Goal: Task Accomplishment & Management: Complete application form

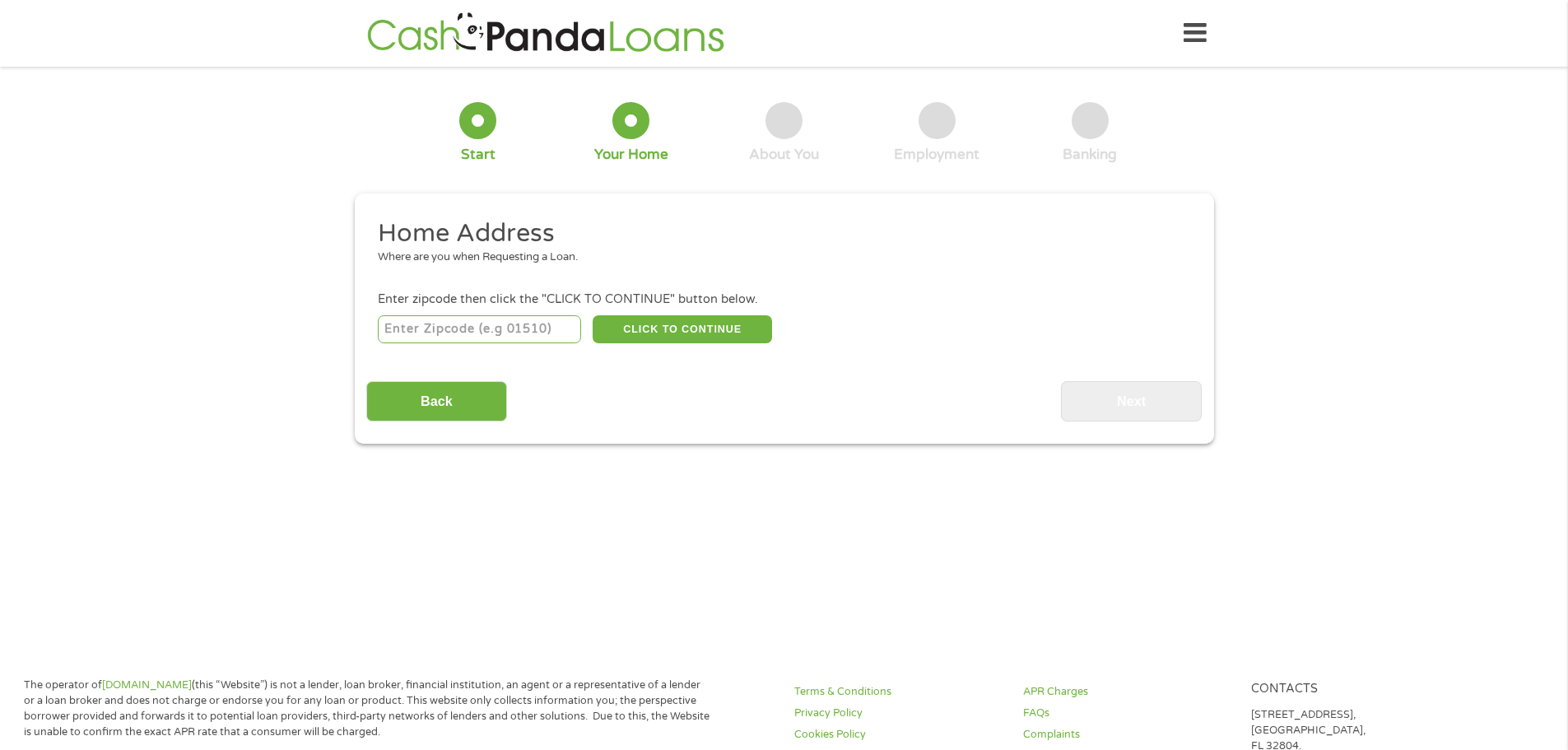
click at [478, 320] on input "number" at bounding box center [480, 329] width 203 height 28
type input "65014"
click at [715, 338] on button "CLICK TO CONTINUE" at bounding box center [682, 329] width 179 height 28
type input "65014"
type input "[PERSON_NAME]"
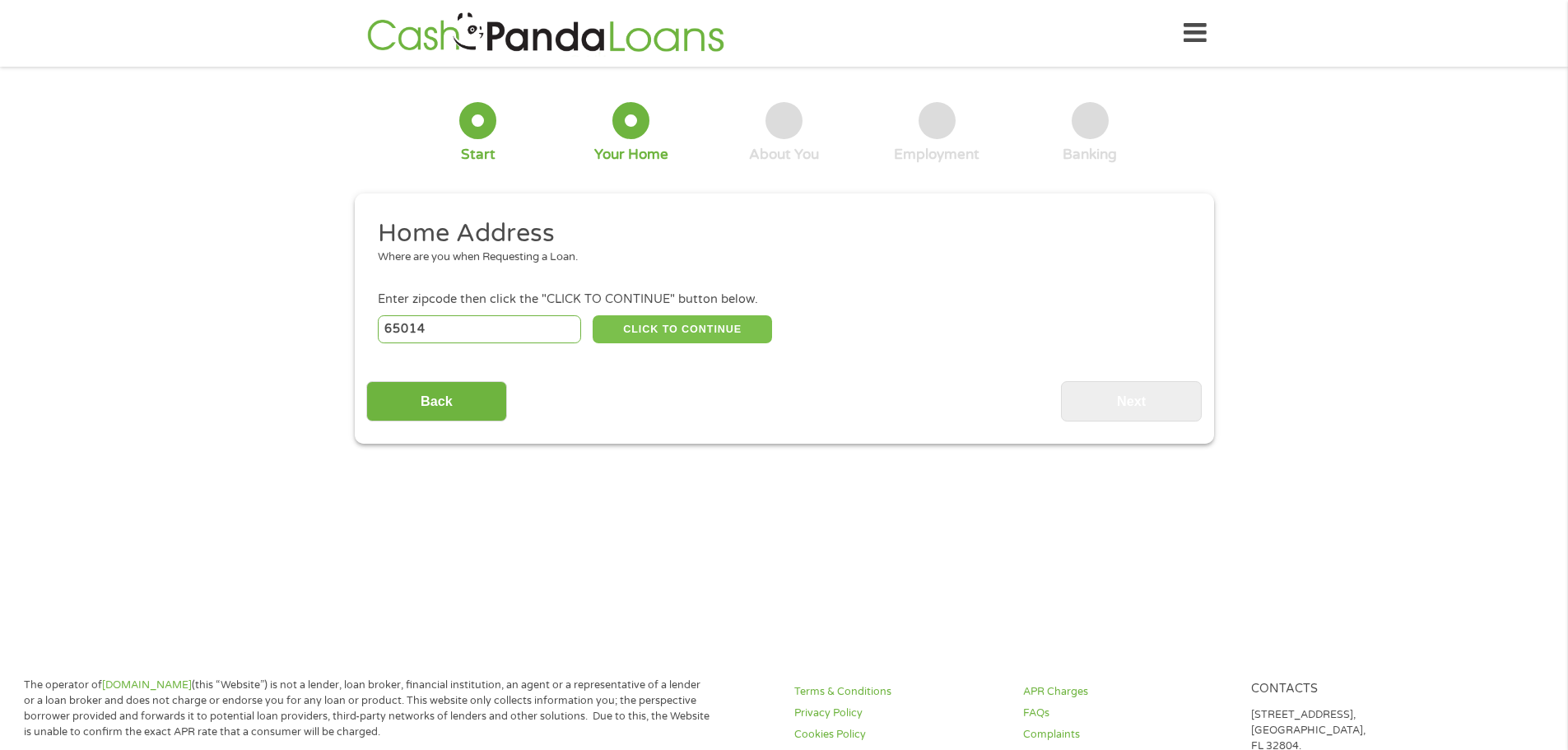
select select "[US_STATE]"
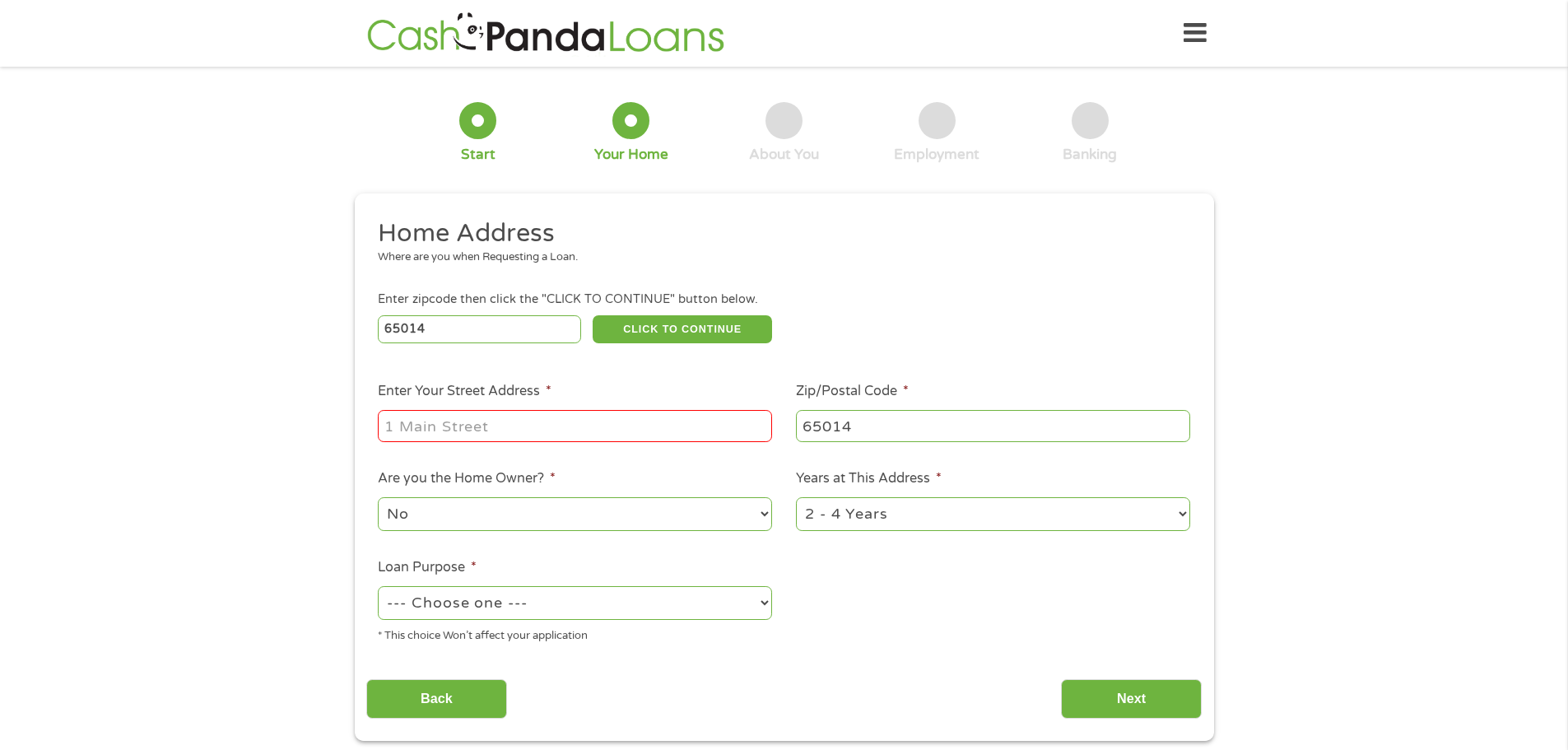
click at [527, 430] on input "Enter Your Street Address *" at bounding box center [575, 425] width 394 height 31
type input "[STREET_ADDRESS][PERSON_NAME]"
click at [506, 613] on select "--- Choose one --- Pay Bills Debt Consolidation Home Improvement Major Purchase…" at bounding box center [575, 603] width 394 height 34
select select "paybills"
click at [378, 586] on select "--- Choose one --- Pay Bills Debt Consolidation Home Improvement Major Purchase…" at bounding box center [575, 603] width 394 height 34
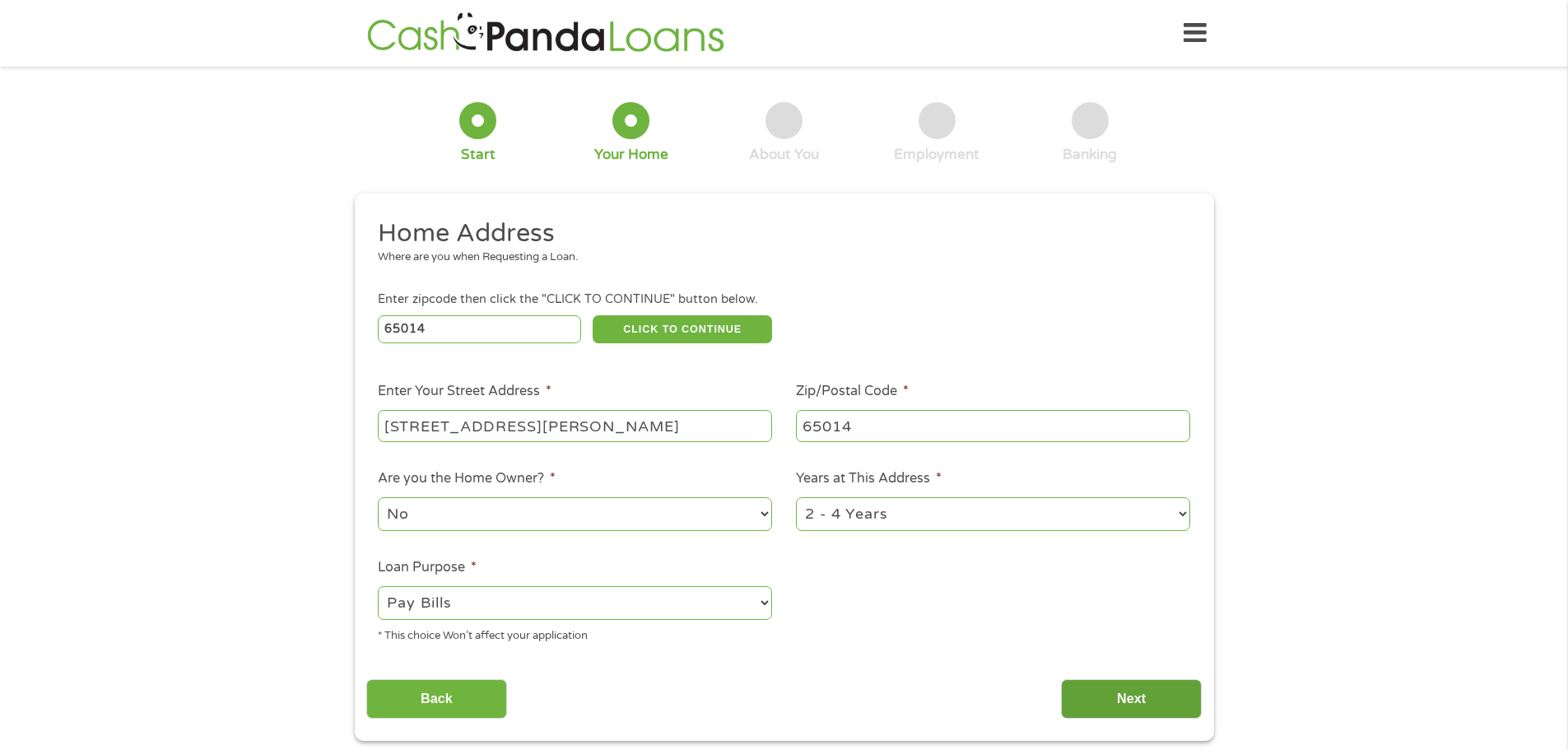
click at [1099, 692] on input "Next" at bounding box center [1131, 699] width 141 height 40
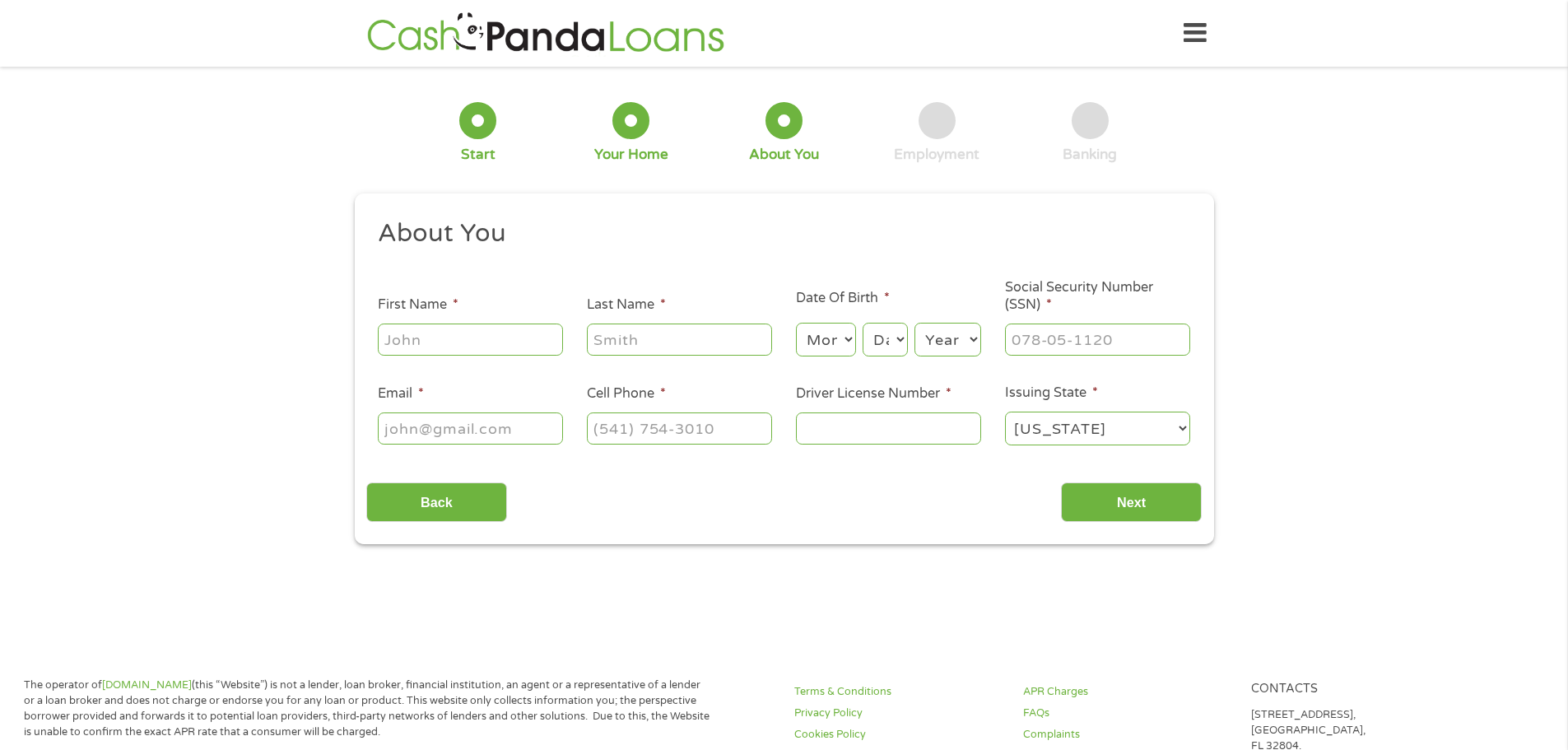
click at [471, 342] on input "First Name *" at bounding box center [471, 339] width 185 height 31
type input "[PERSON_NAME]"
click at [850, 334] on select "Month 1 2 3 4 5 6 7 8 9 10 11 12" at bounding box center [825, 340] width 60 height 34
select select "1"
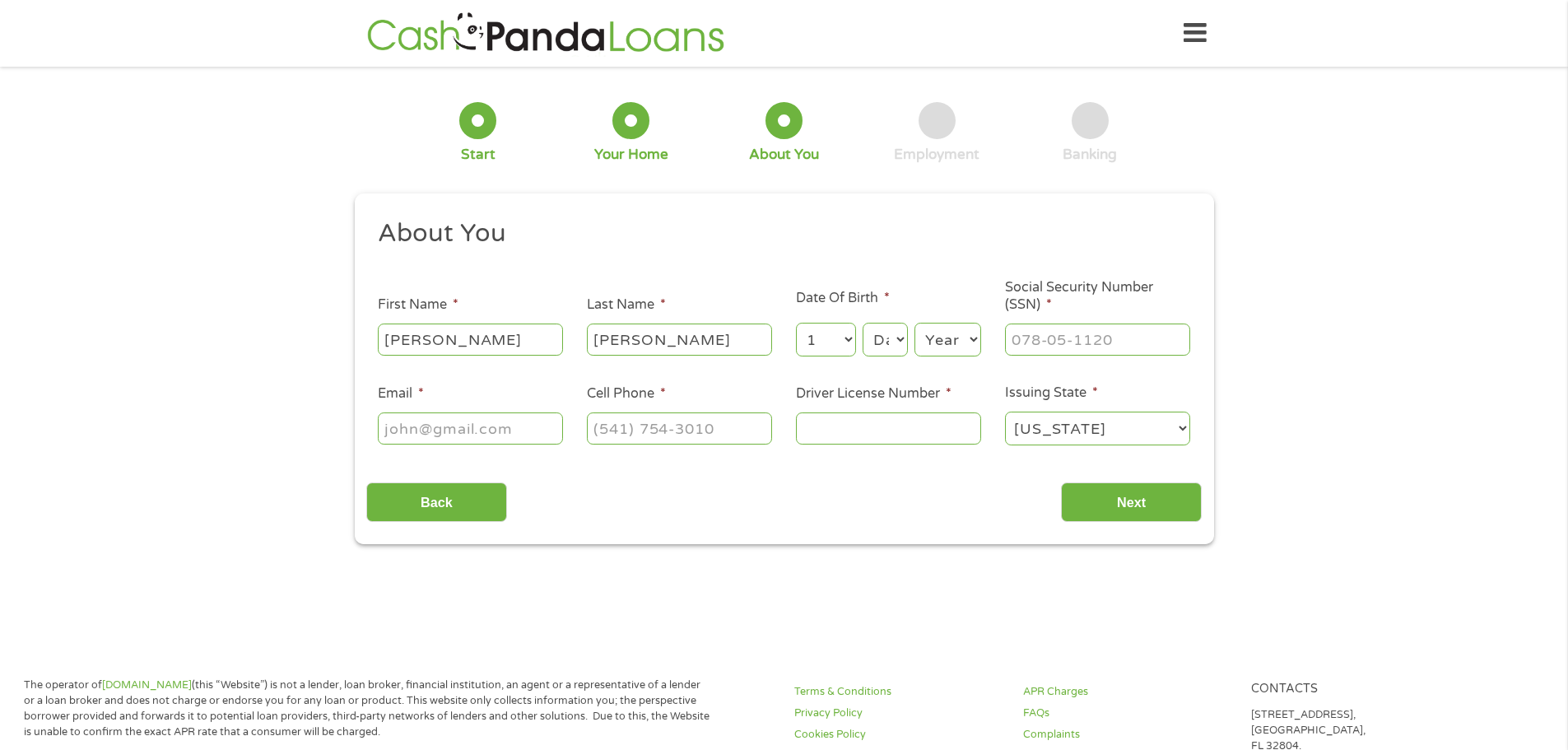
click at [796, 323] on select "Month 1 2 3 4 5 6 7 8 9 10 11 12" at bounding box center [825, 340] width 60 height 34
drag, startPoint x: 902, startPoint y: 339, endPoint x: 904, endPoint y: 348, distance: 9.2
click at [902, 339] on select "Day 1 2 3 4 5 6 7 8 9 10 11 12 13 14 15 16 17 18 19 20 21 22 23 24 25 26 27 28 …" at bounding box center [885, 340] width 45 height 34
select select "27"
click at [863, 323] on select "Day 1 2 3 4 5 6 7 8 9 10 11 12 13 14 15 16 17 18 19 20 21 22 23 24 25 26 27 28 …" at bounding box center [885, 340] width 45 height 34
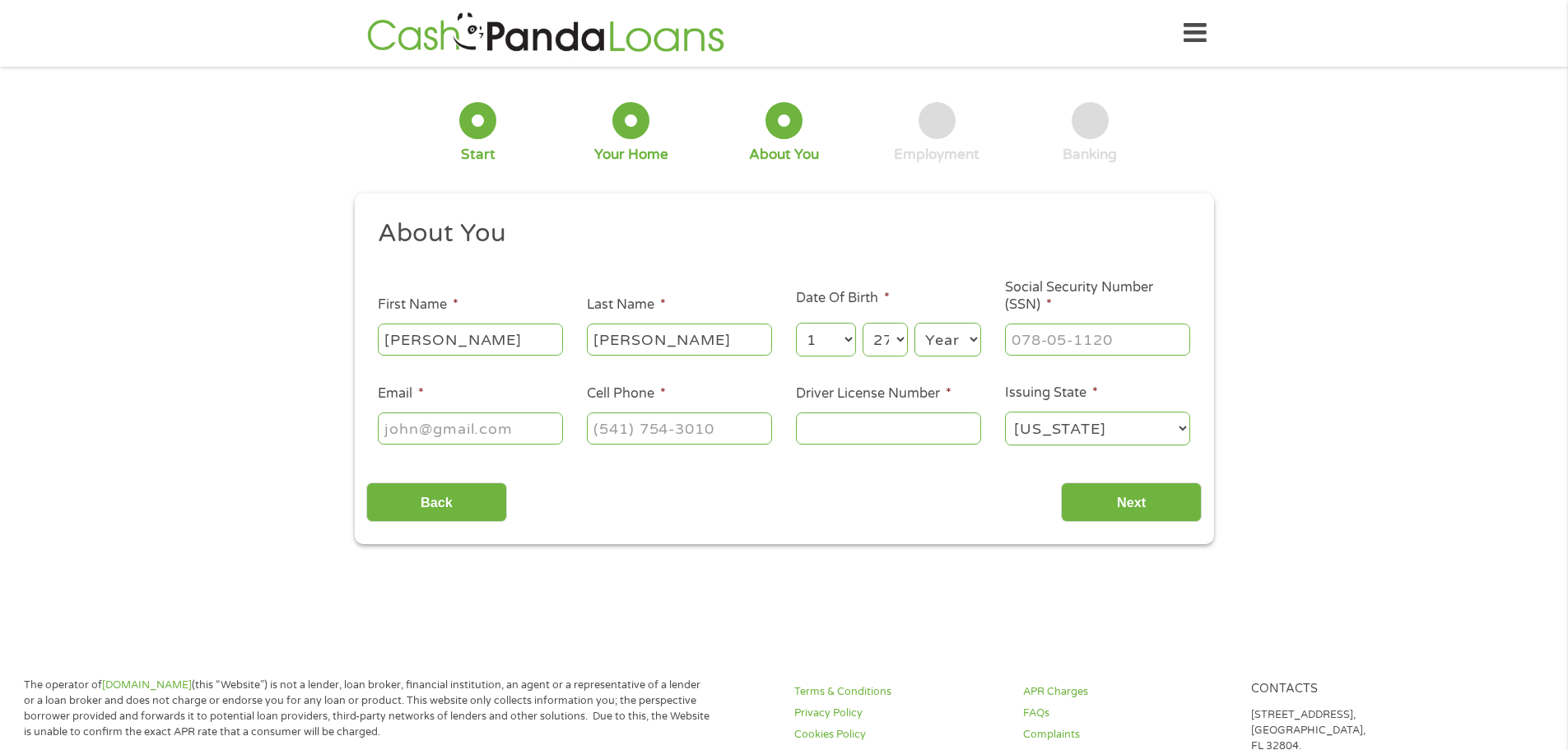
click at [939, 338] on select "Year [DATE] 2006 2005 2004 2003 2002 2001 2000 1999 1998 1997 1996 1995 1994 19…" at bounding box center [948, 340] width 67 height 34
select select "1984"
click at [915, 323] on select "Year [DATE] 2006 2005 2004 2003 2002 2001 2000 1999 1998 1997 1996 1995 1994 19…" at bounding box center [948, 340] width 67 height 34
click at [1150, 354] on input "___-__-____" at bounding box center [1097, 339] width 185 height 31
type input "495-96-8087"
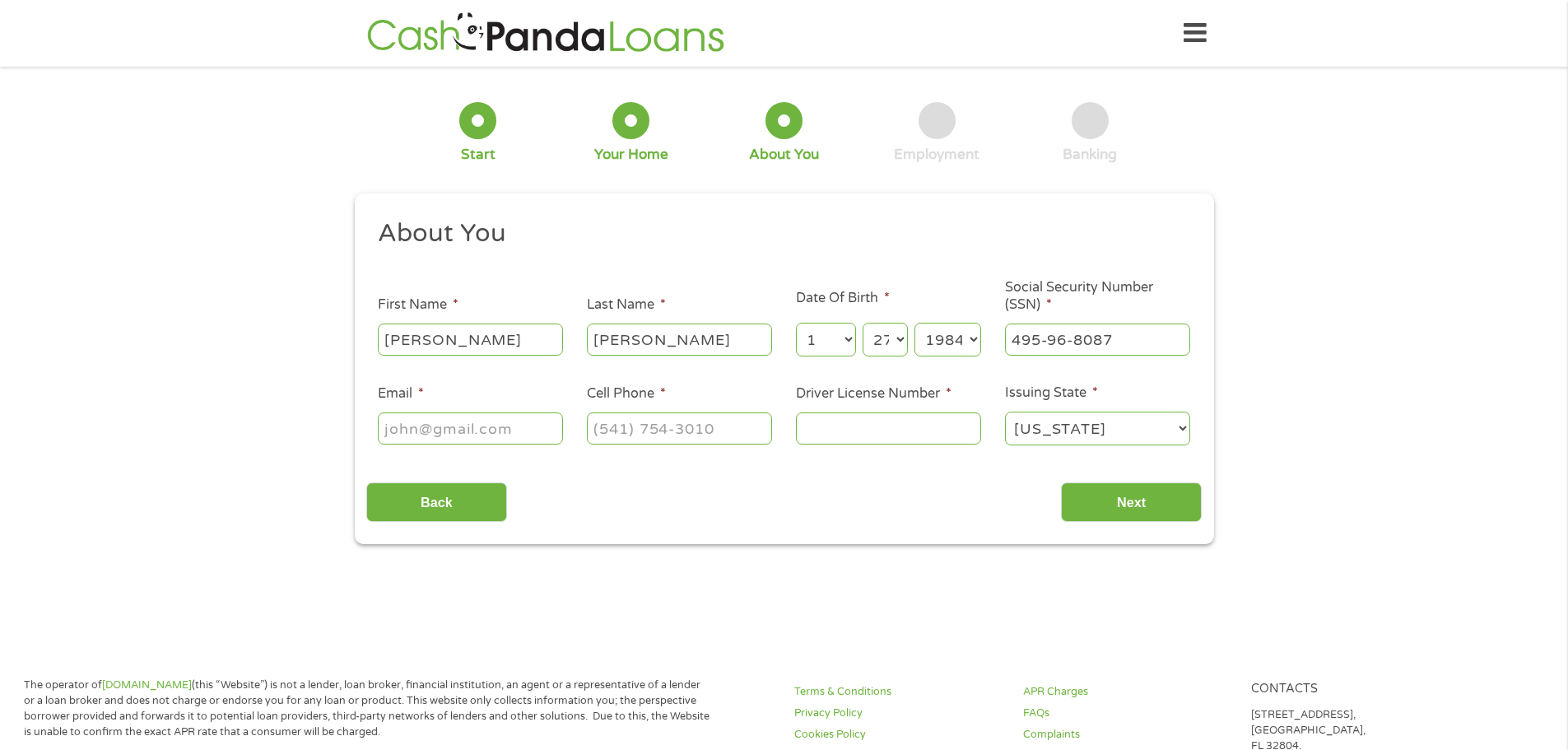
click at [439, 424] on input "Email *" at bounding box center [471, 428] width 185 height 31
type input "[EMAIL_ADDRESS][DOMAIN_NAME]"
type input "[PHONE_NUMBER]"
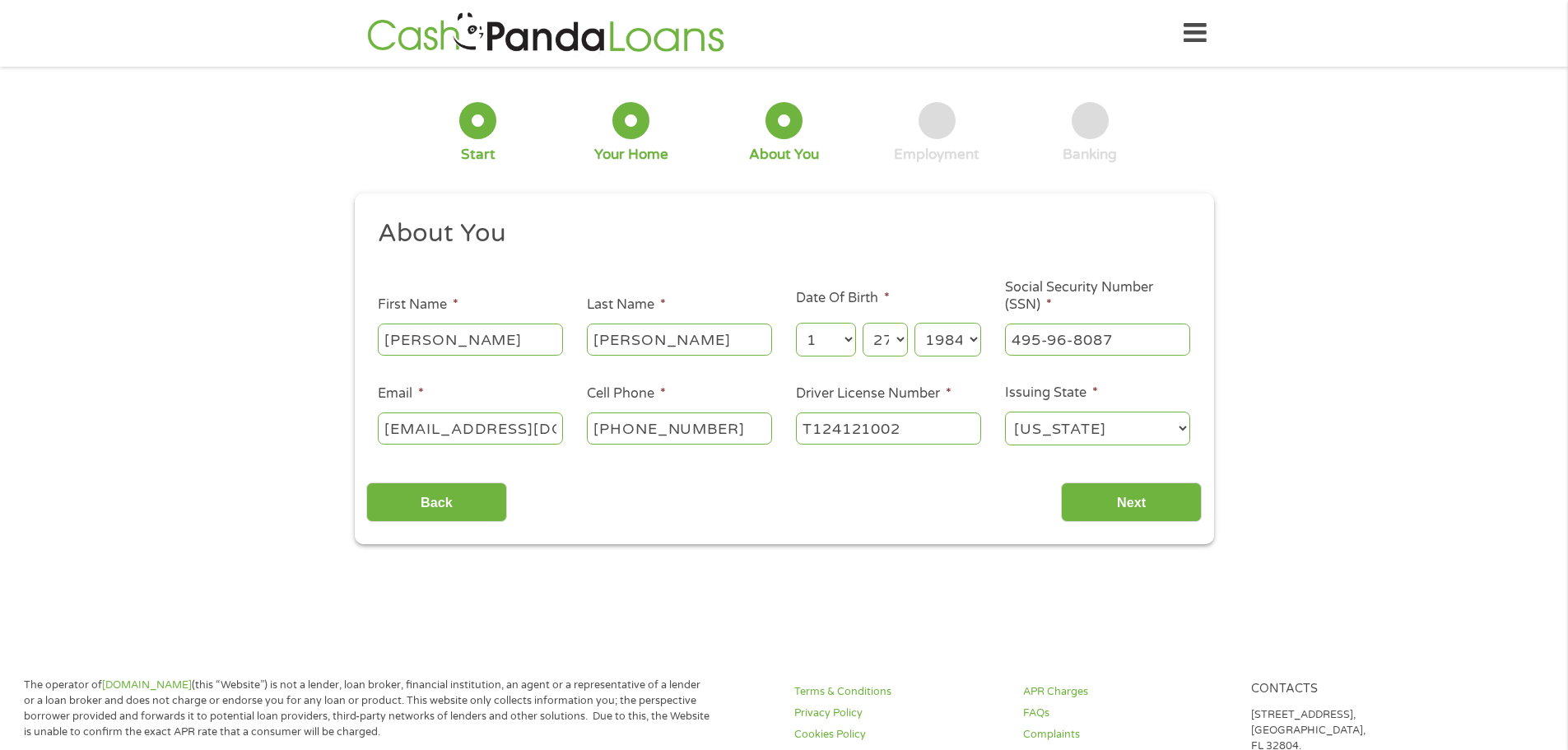
type input "T124121002"
click at [1175, 502] on input "Next" at bounding box center [1131, 502] width 141 height 40
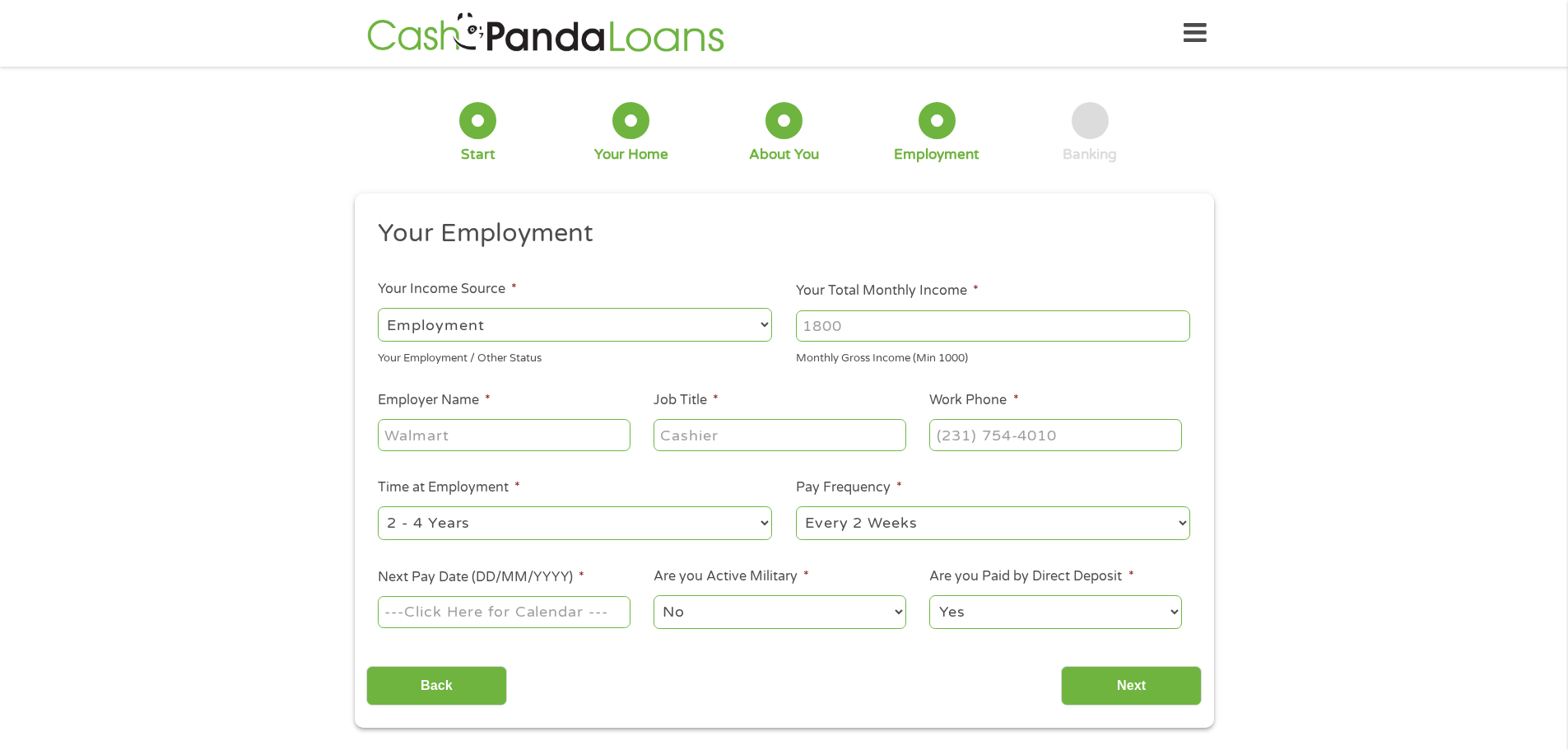
scroll to position [6, 6]
click at [505, 315] on select "--- Choose one --- Employment [DEMOGRAPHIC_DATA] Benefits" at bounding box center [575, 325] width 394 height 34
click at [378, 308] on select "--- Choose one --- Employment [DEMOGRAPHIC_DATA] Benefits" at bounding box center [575, 325] width 394 height 34
click at [907, 337] on input "Your Total Monthly Income *" at bounding box center [993, 326] width 394 height 31
drag, startPoint x: 880, startPoint y: 329, endPoint x: 655, endPoint y: 328, distance: 225.0
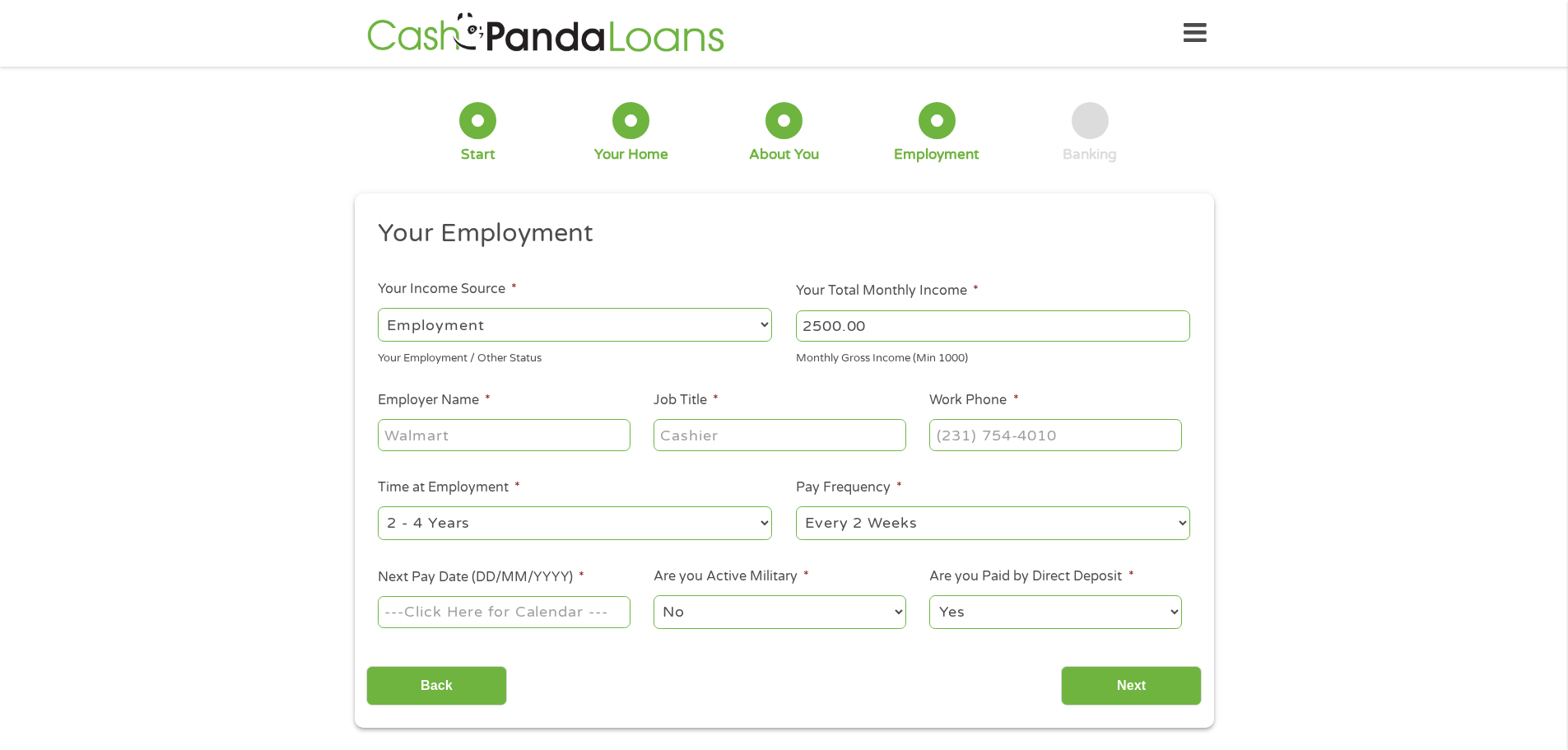
click at [654, 328] on ul "Your Employment Your Income Source * --- Choose one --- Employment [DEMOGRAPHIC…" at bounding box center [784, 431] width 835 height 426
type input "3800.00"
click at [464, 444] on input "Employer Name *" at bounding box center [504, 434] width 251 height 31
type input "[GEOGRAPHIC_DATA]"
type input "nurse"
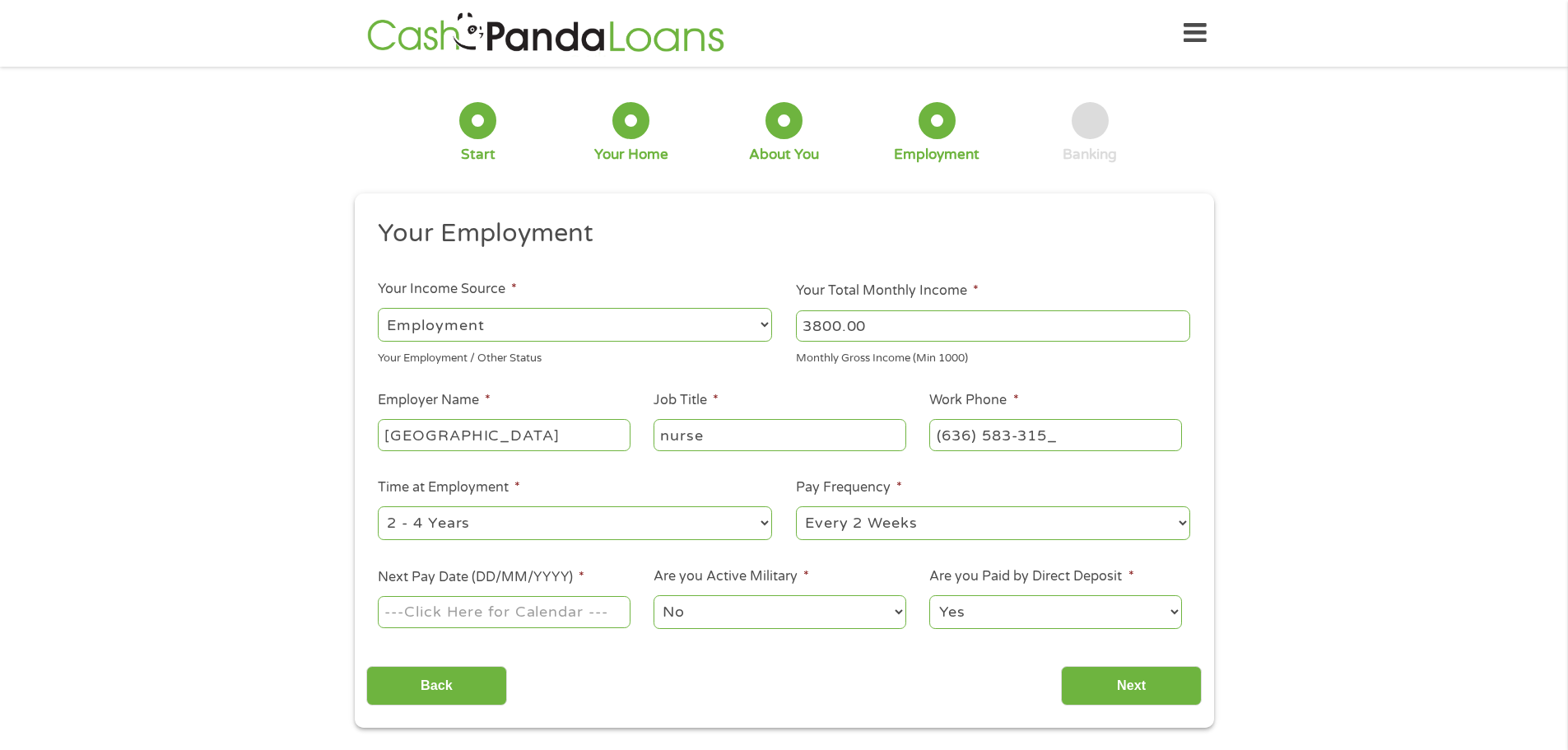
type input "[PHONE_NUMBER]"
click at [949, 535] on select "--- Choose one --- Every 2 Weeks Every Week Monthly Semi-Monthly" at bounding box center [993, 523] width 394 height 34
select select "monthly"
click at [796, 507] on select "--- Choose one --- Every 2 Weeks Every Week Monthly Semi-Monthly" at bounding box center [993, 523] width 394 height 34
click at [546, 618] on input "Next Pay Date (DD/MM/YYYY) *" at bounding box center [504, 611] width 251 height 31
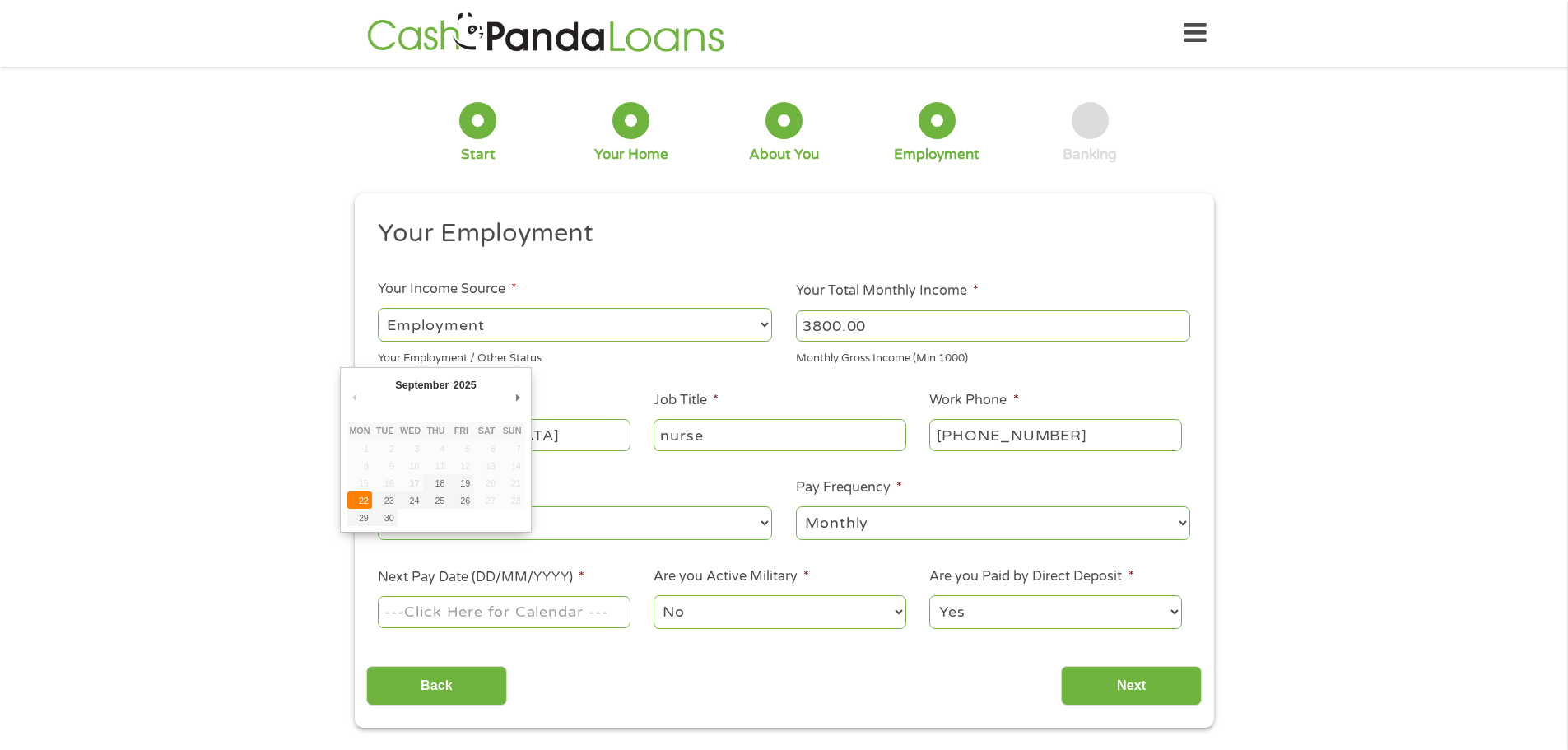
type input "[DATE]"
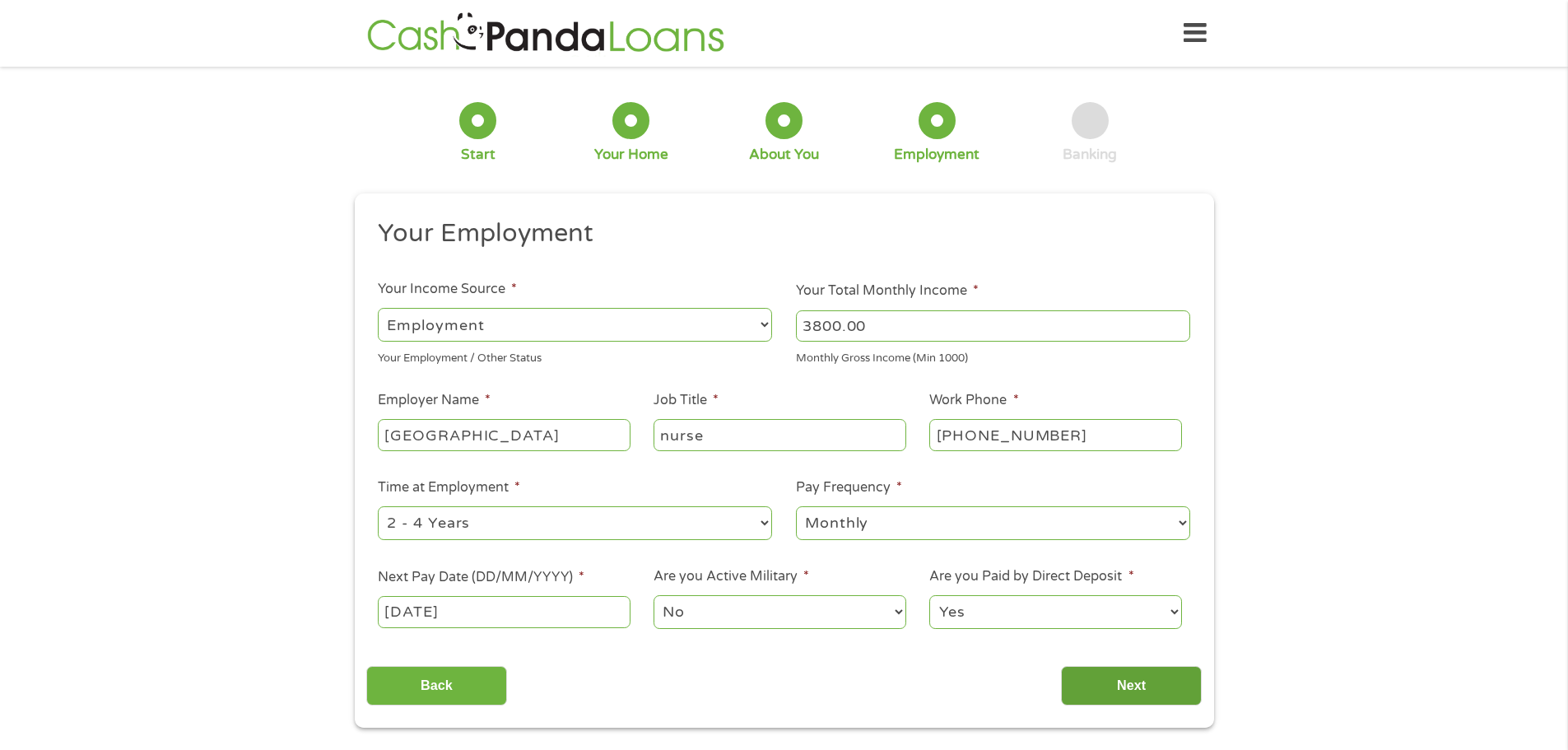
click at [1142, 688] on input "Next" at bounding box center [1131, 686] width 141 height 40
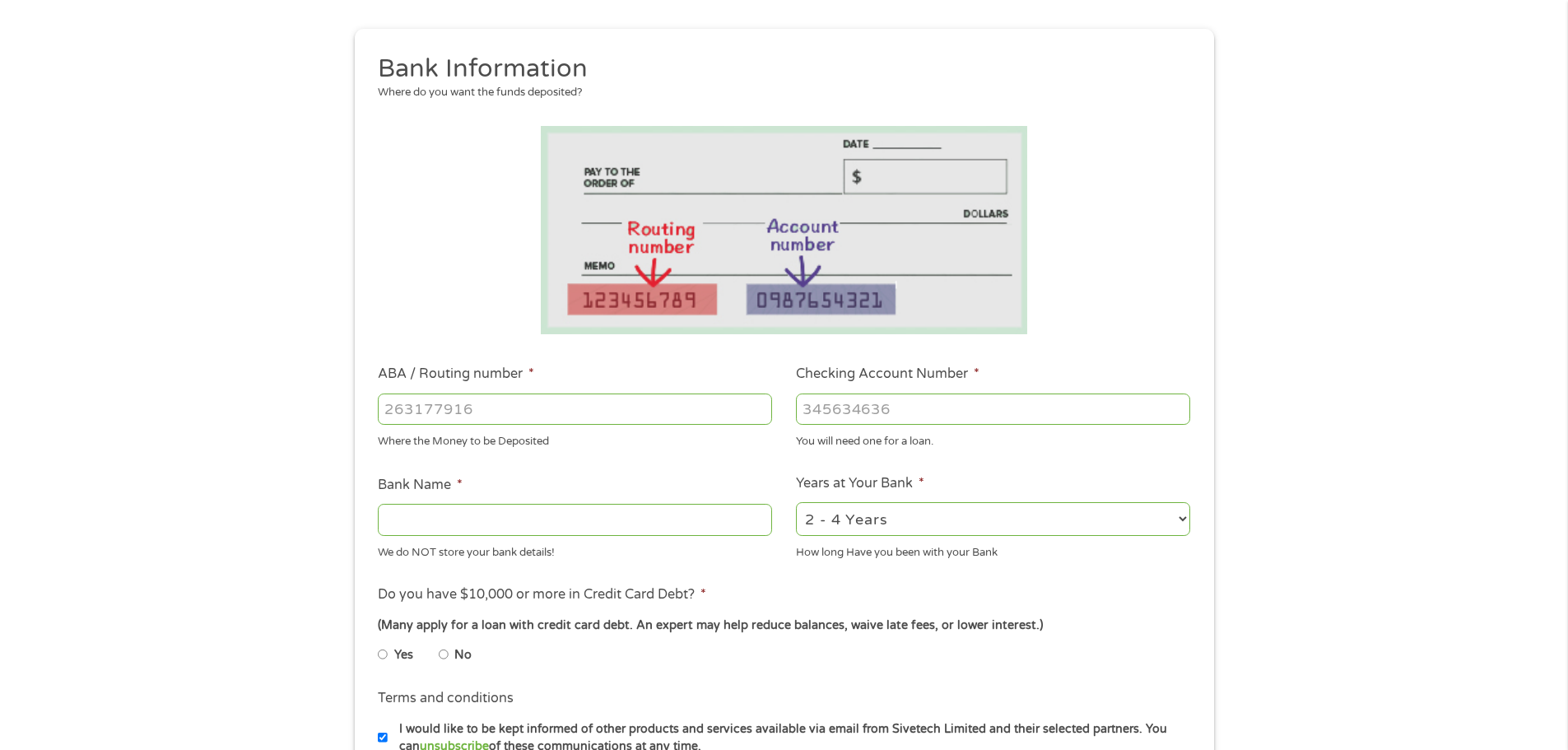
scroll to position [247, 0]
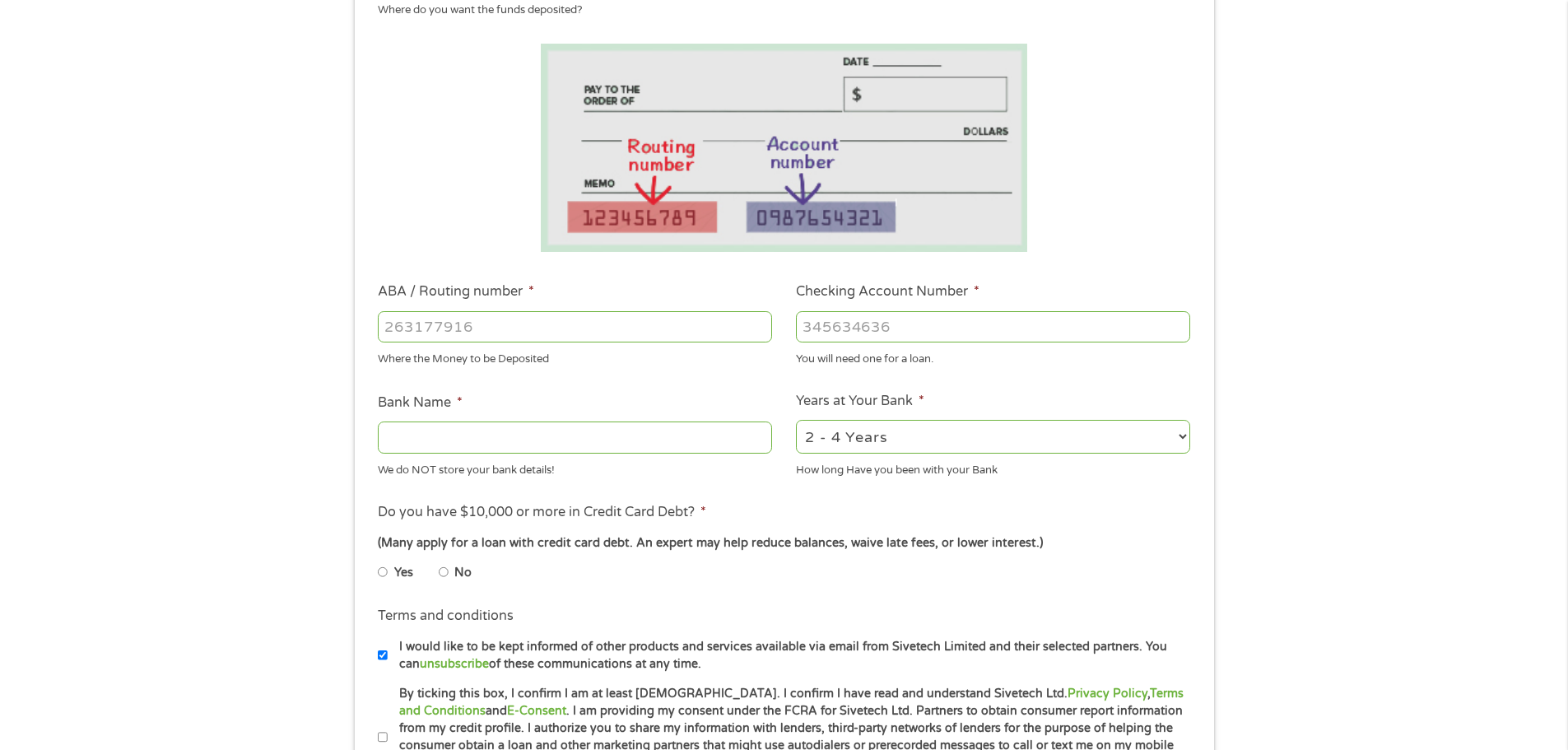
click at [599, 336] on input "ABA / Routing number *" at bounding box center [575, 326] width 394 height 31
click at [505, 332] on input "ABA / Routing number *" at bounding box center [575, 326] width 394 height 31
type input "081512407"
type input "THE MARIES COUNTY BANK"
type input "064255"
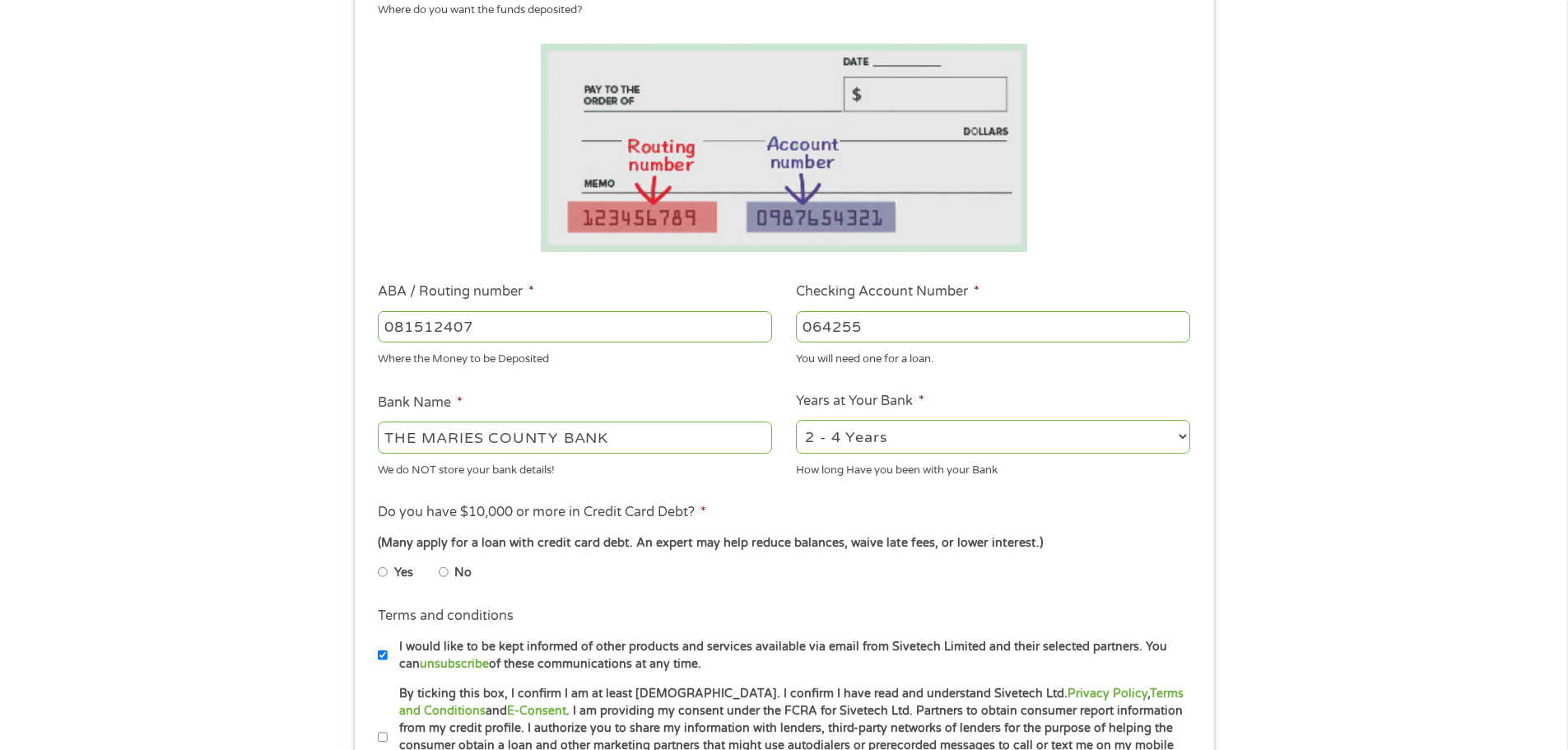
click at [893, 443] on select "2 - 4 Years 6 - 12 Months 1 - 2 Years Over 4 Years" at bounding box center [993, 437] width 394 height 34
select select "60months"
click at [796, 420] on select "2 - 4 Years 6 - 12 Months 1 - 2 Years Over 4 Years" at bounding box center [993, 437] width 394 height 34
click at [439, 567] on input "No" at bounding box center [443, 573] width 10 height 27
radio input "true"
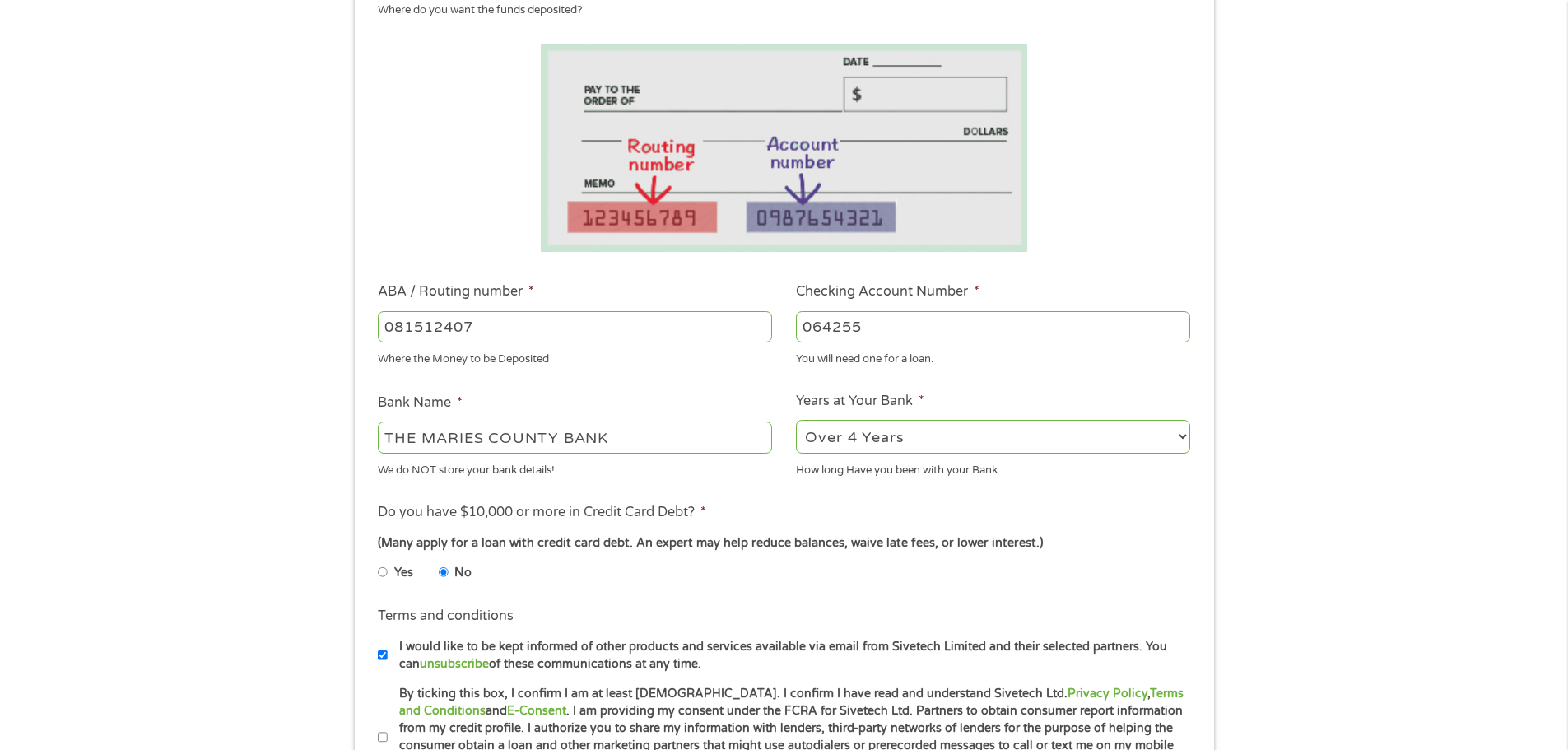
scroll to position [494, 0]
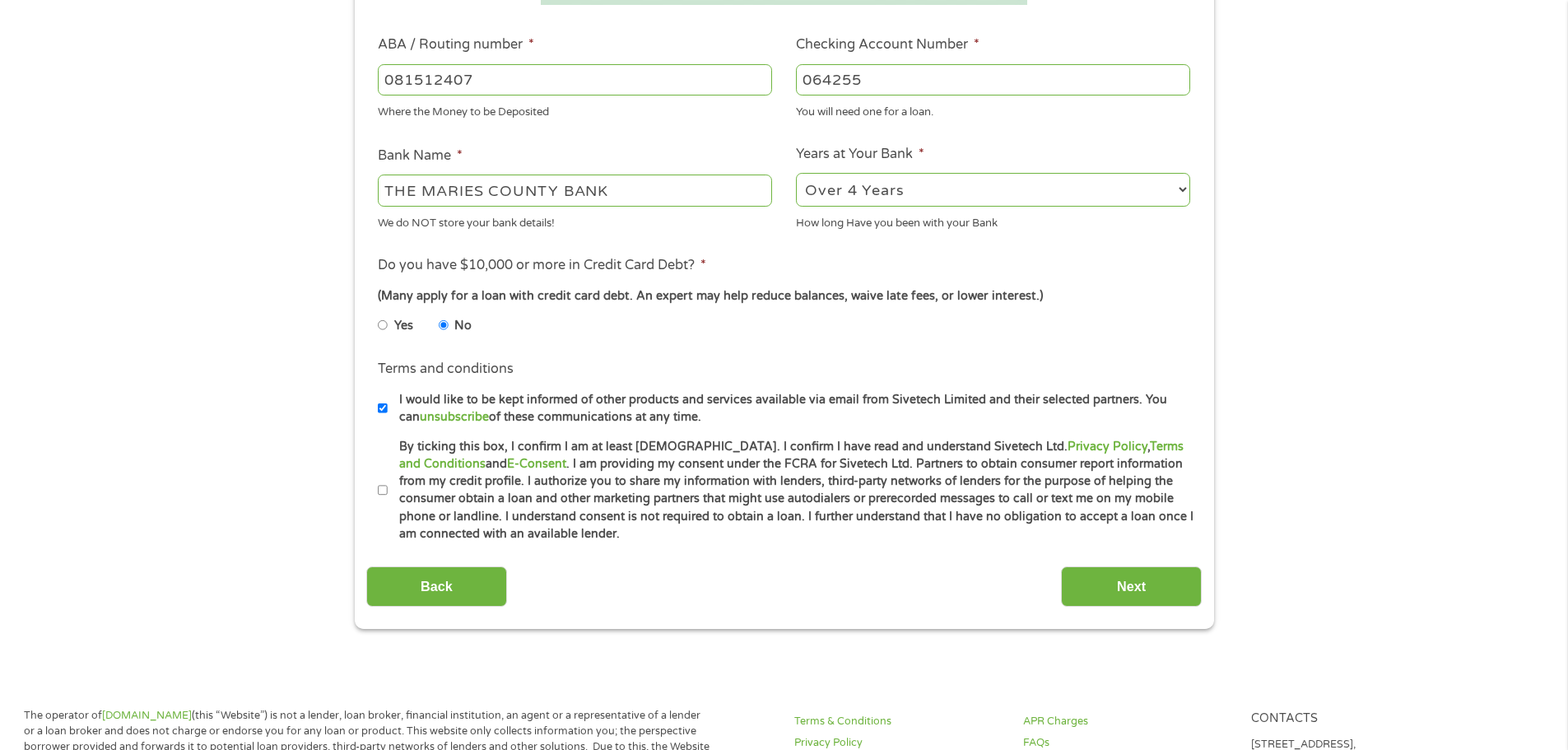
click at [381, 486] on input "By ticking this box, I confirm I am at least [DEMOGRAPHIC_DATA]. I confirm I ha…" at bounding box center [382, 490] width 10 height 27
checkbox input "true"
click at [1129, 584] on input "Next" at bounding box center [1131, 586] width 141 height 40
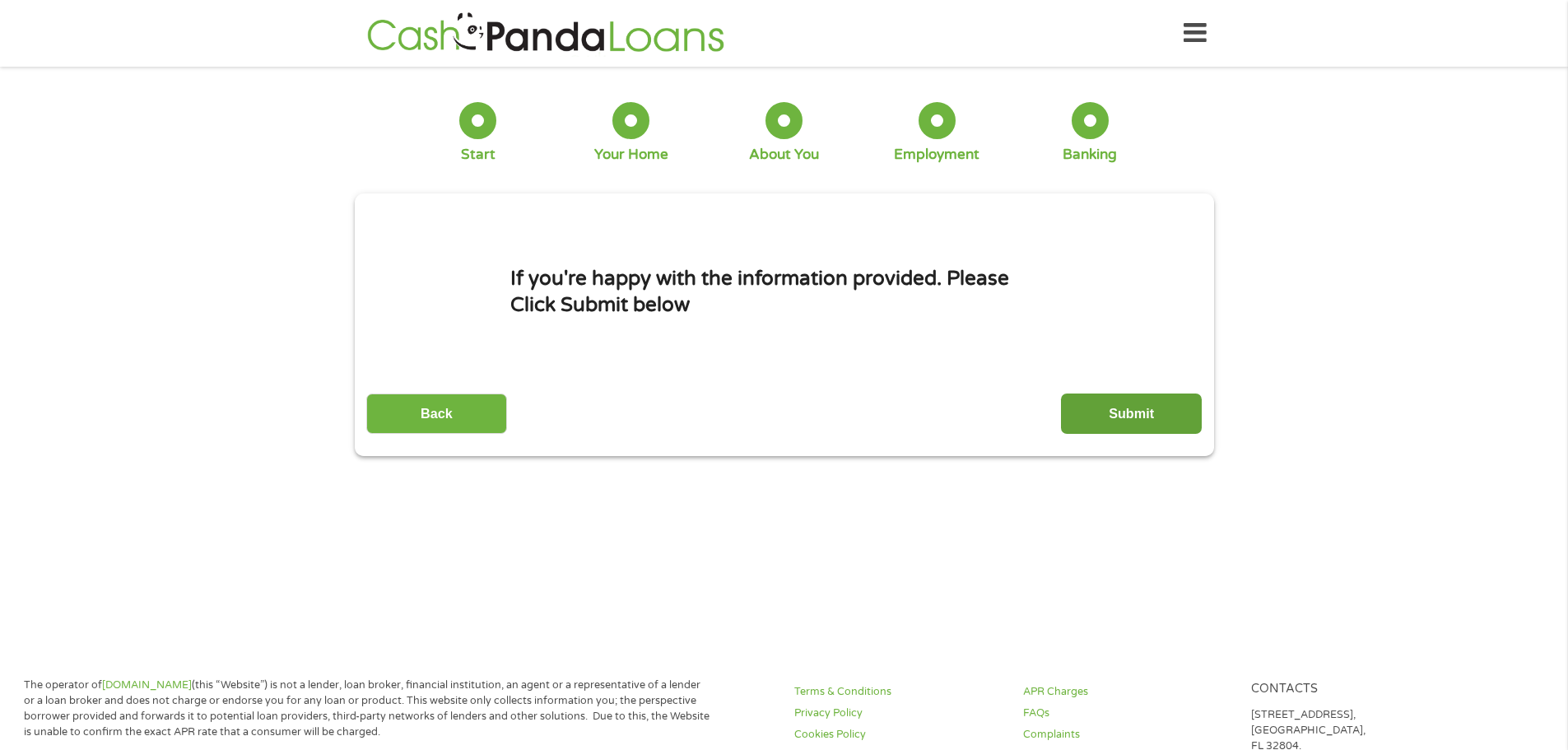
click at [1129, 413] on input "Submit" at bounding box center [1131, 413] width 141 height 40
